Goal: Entertainment & Leisure: Consume media (video, audio)

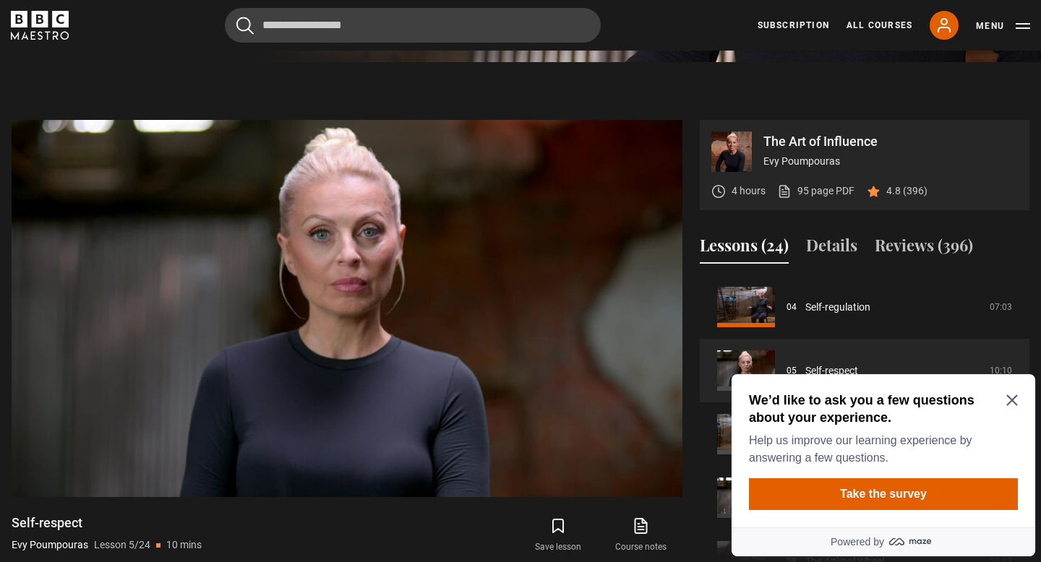
scroll to position [537, 0]
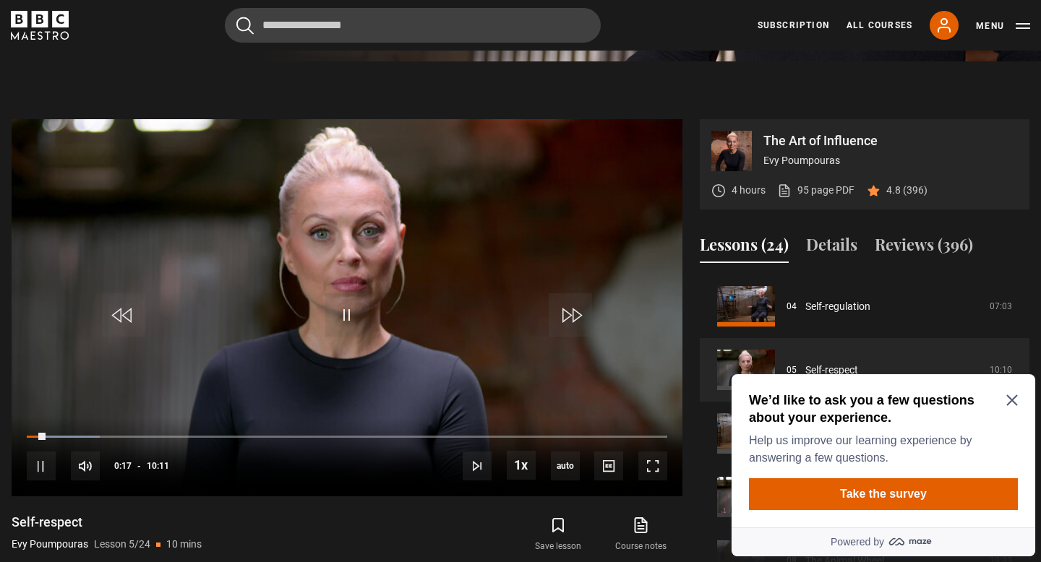
click at [1016, 402] on icon "Close Maze Prompt" at bounding box center [1012, 401] width 12 height 12
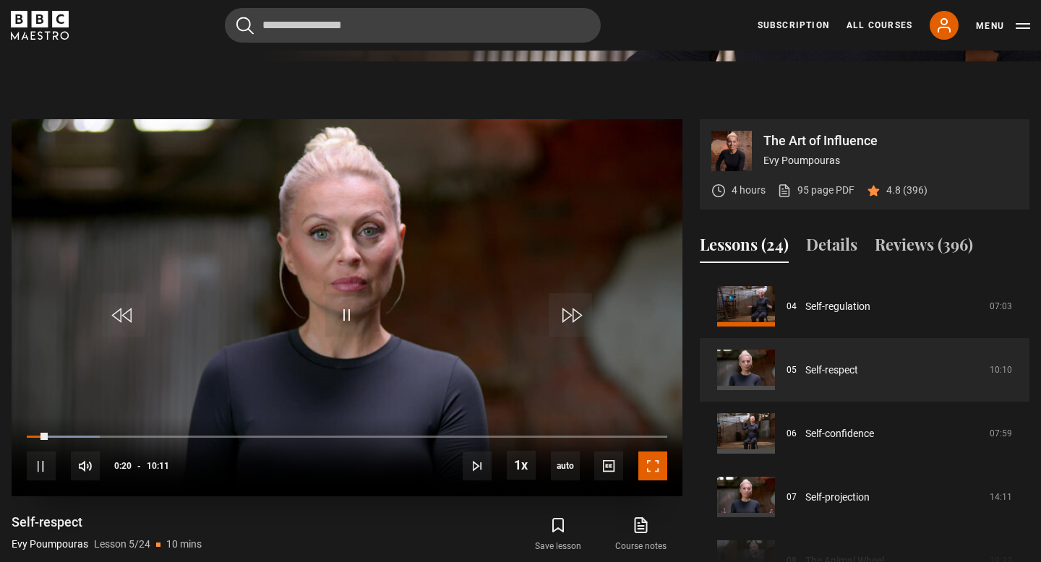
click at [659, 468] on span "Video Player" at bounding box center [652, 466] width 29 height 29
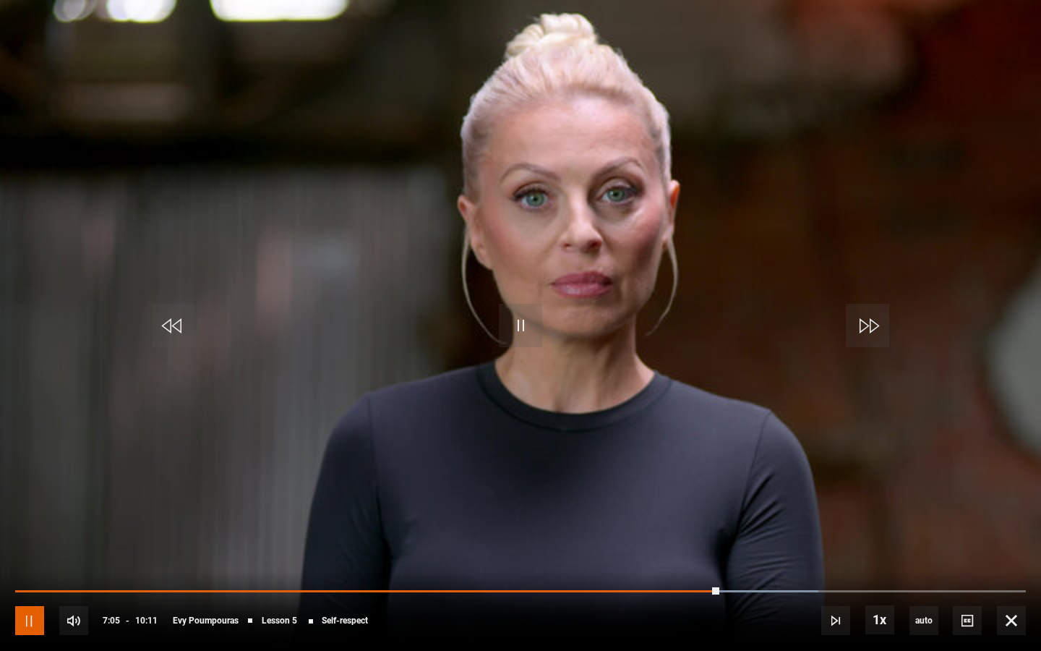
click at [26, 562] on span "Video Player" at bounding box center [29, 620] width 29 height 29
click at [25, 562] on span "Video Player" at bounding box center [29, 620] width 29 height 29
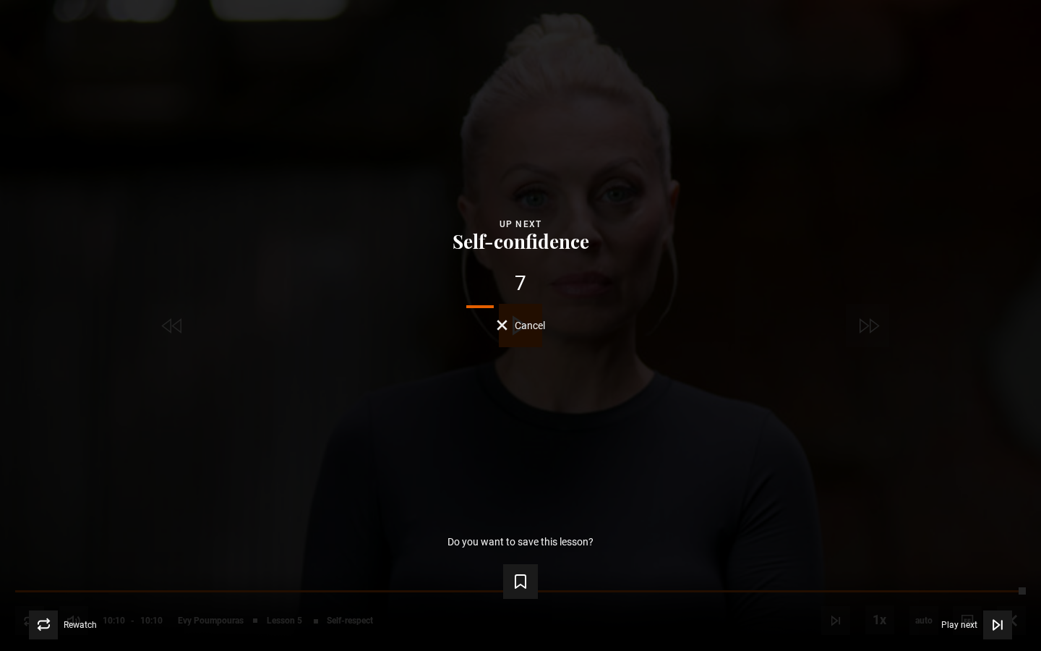
click at [525, 325] on span "Cancel" at bounding box center [530, 325] width 30 height 10
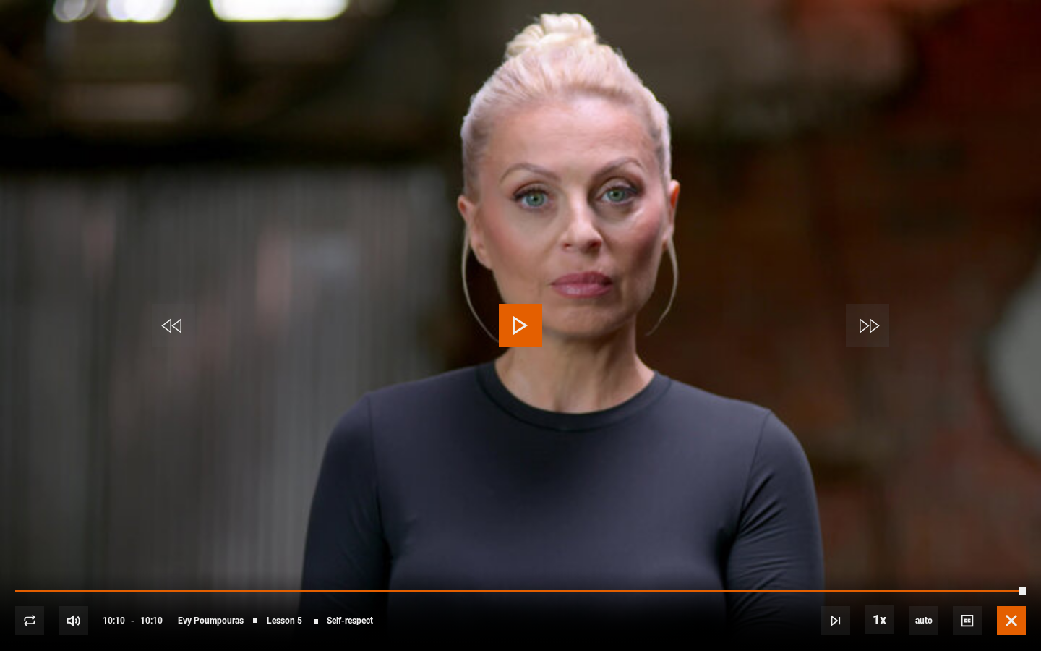
click at [1012, 562] on span "Video Player" at bounding box center [1011, 620] width 29 height 29
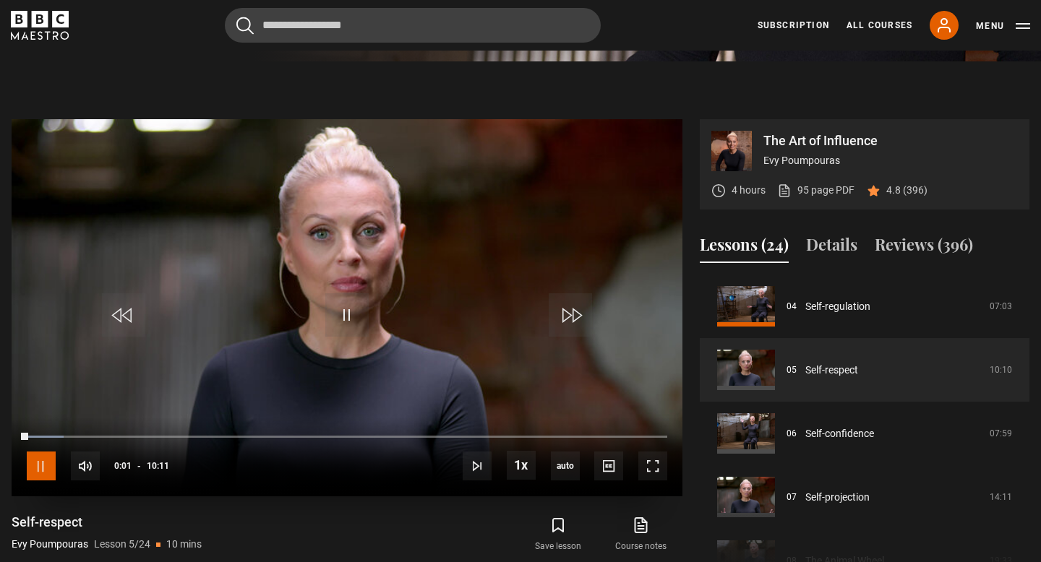
click at [46, 471] on span "Video Player" at bounding box center [41, 466] width 29 height 29
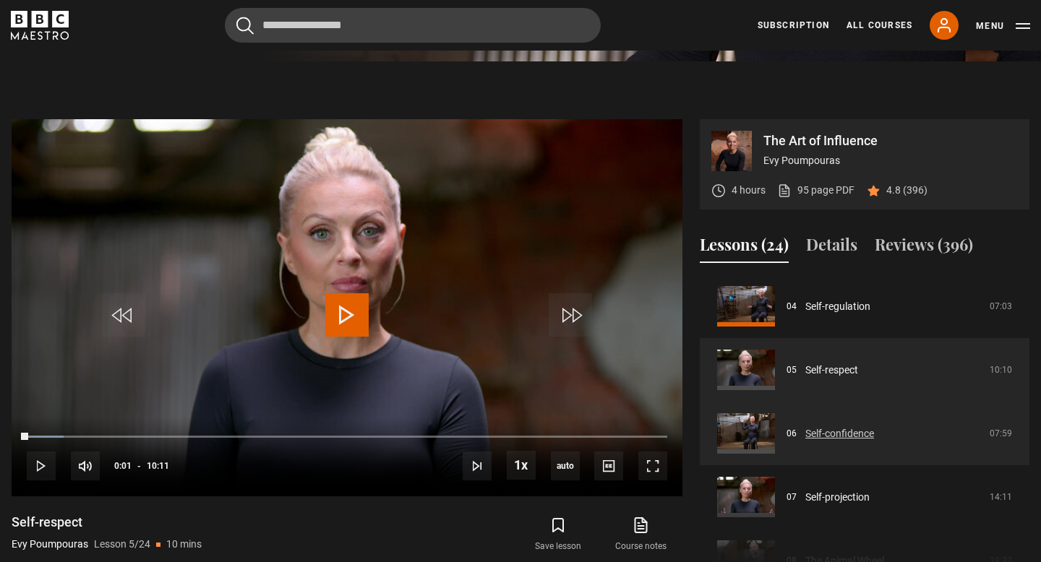
click at [874, 433] on link "Self-confidence" at bounding box center [839, 434] width 69 height 15
click at [819, 442] on link "Self-confidence" at bounding box center [839, 434] width 69 height 15
click at [819, 440] on link "Self-confidence" at bounding box center [839, 434] width 69 height 15
click at [820, 432] on link "Self-confidence" at bounding box center [839, 434] width 69 height 15
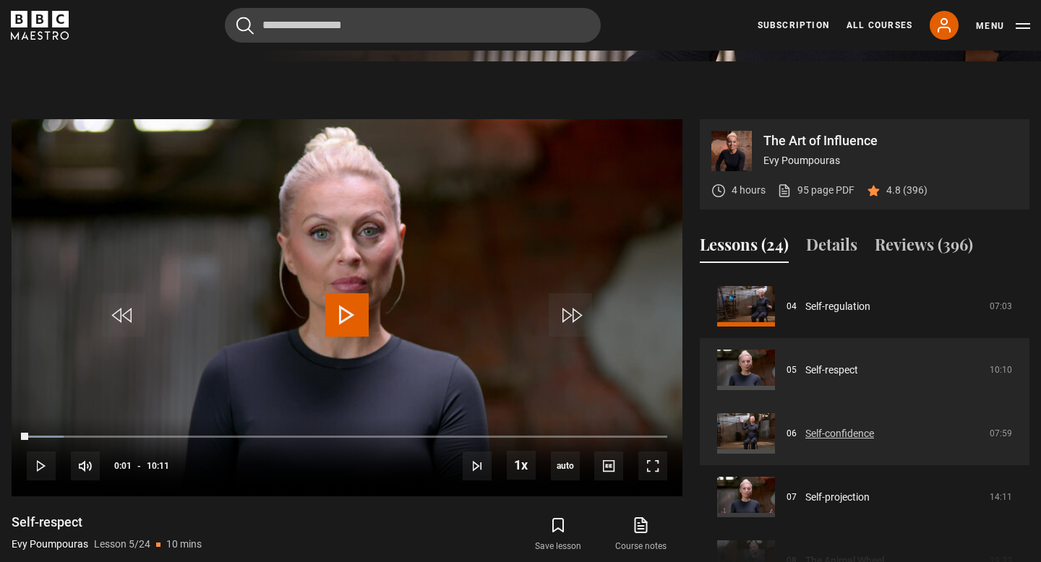
click at [820, 432] on link "Self-confidence" at bounding box center [839, 434] width 69 height 15
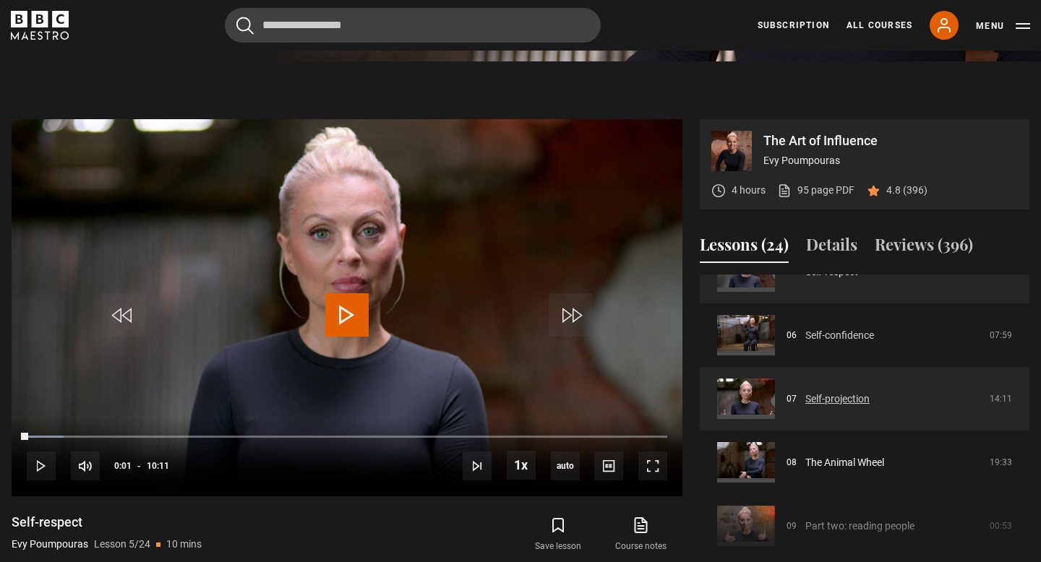
scroll to position [278, 0]
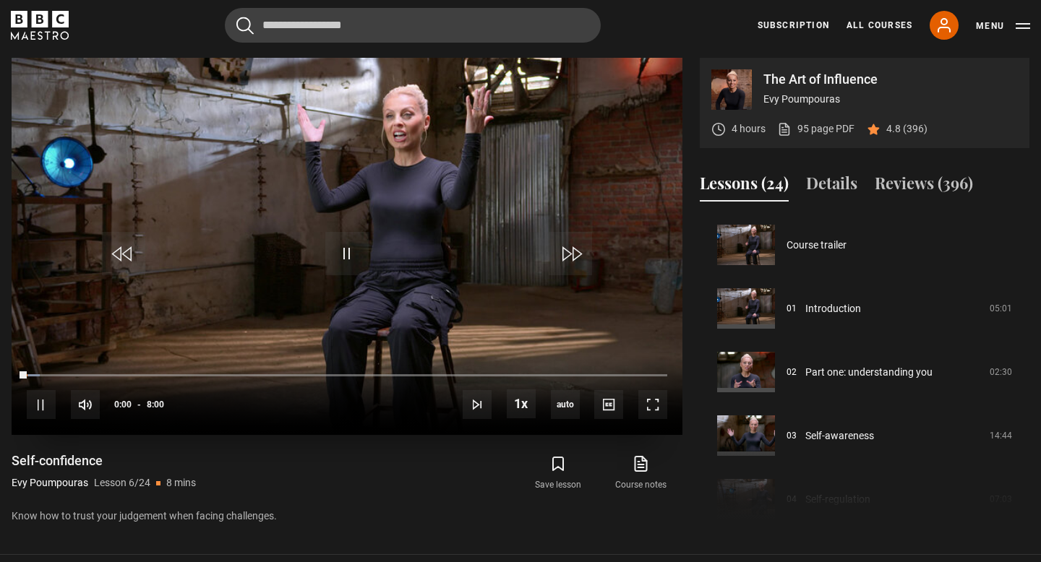
scroll to position [318, 0]
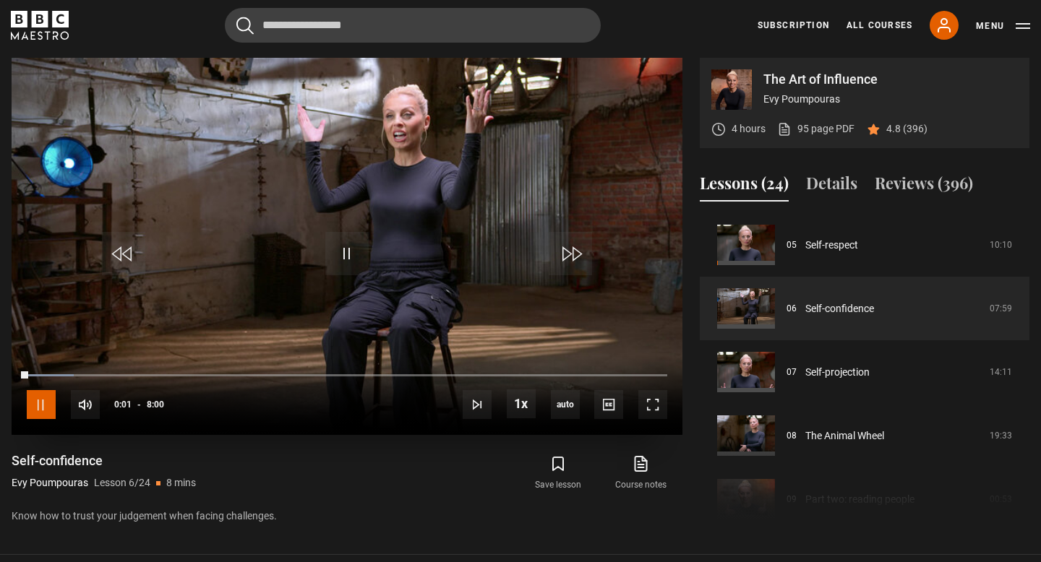
click at [34, 411] on span "Video Player" at bounding box center [41, 404] width 29 height 29
